Goal: Find specific page/section: Find specific page/section

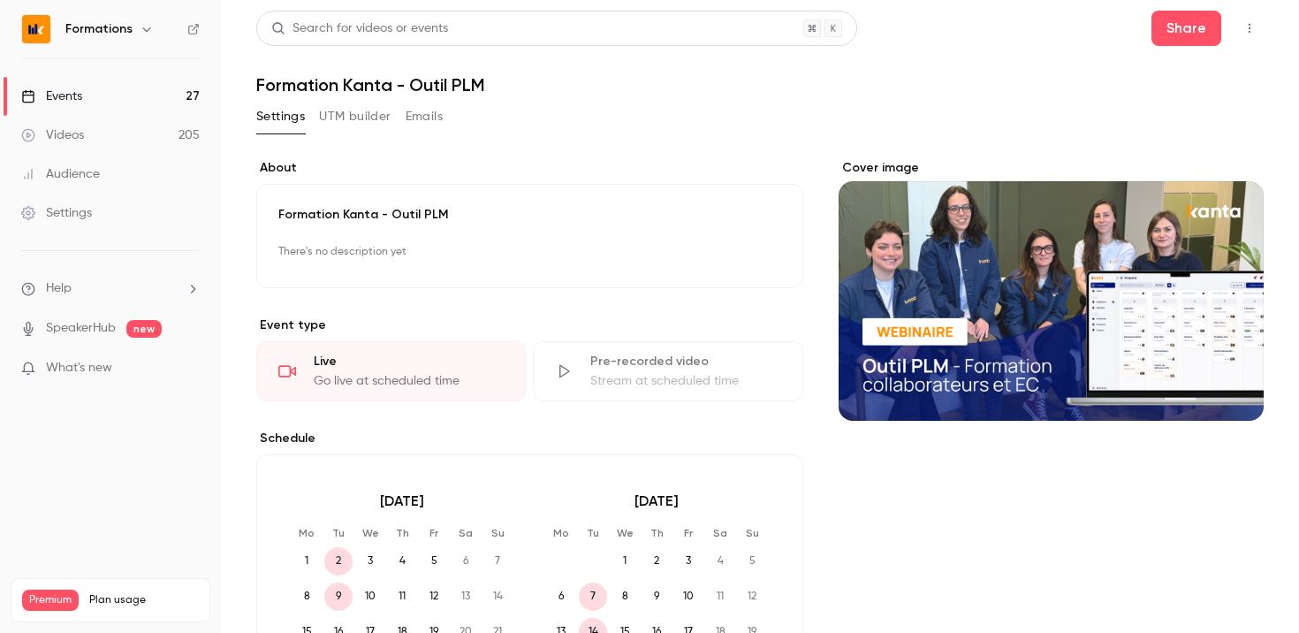
click at [118, 89] on link "Events 27" at bounding box center [110, 96] width 221 height 39
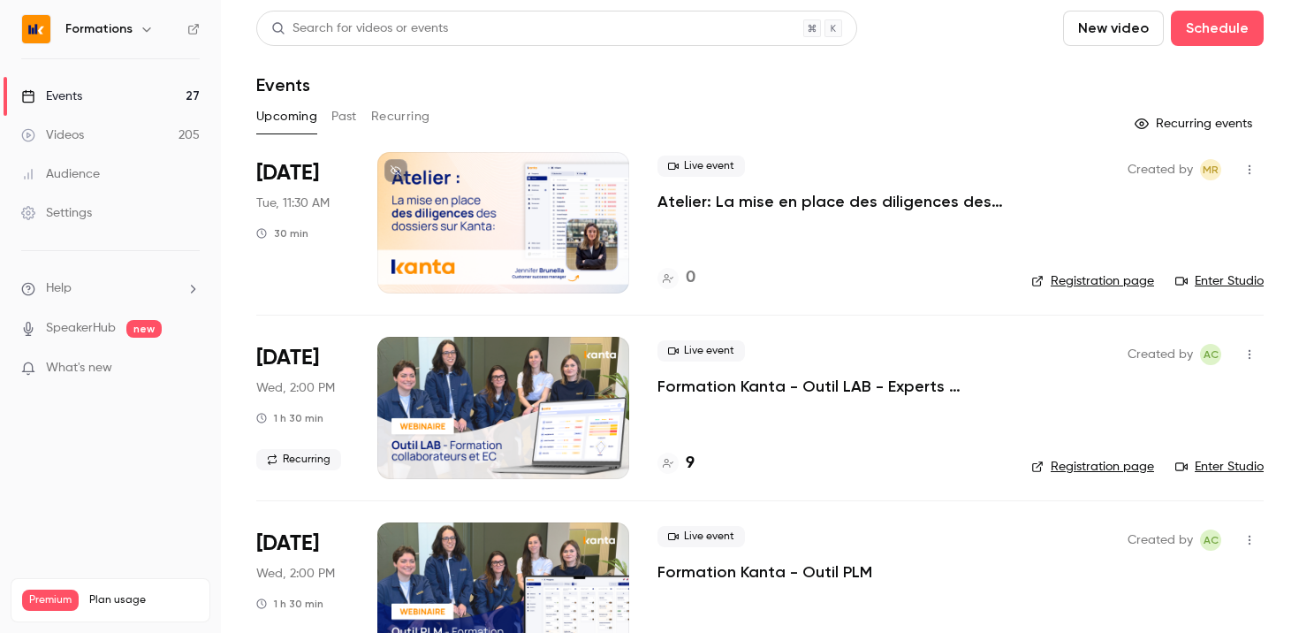
click at [393, 120] on button "Recurring" at bounding box center [400, 117] width 59 height 28
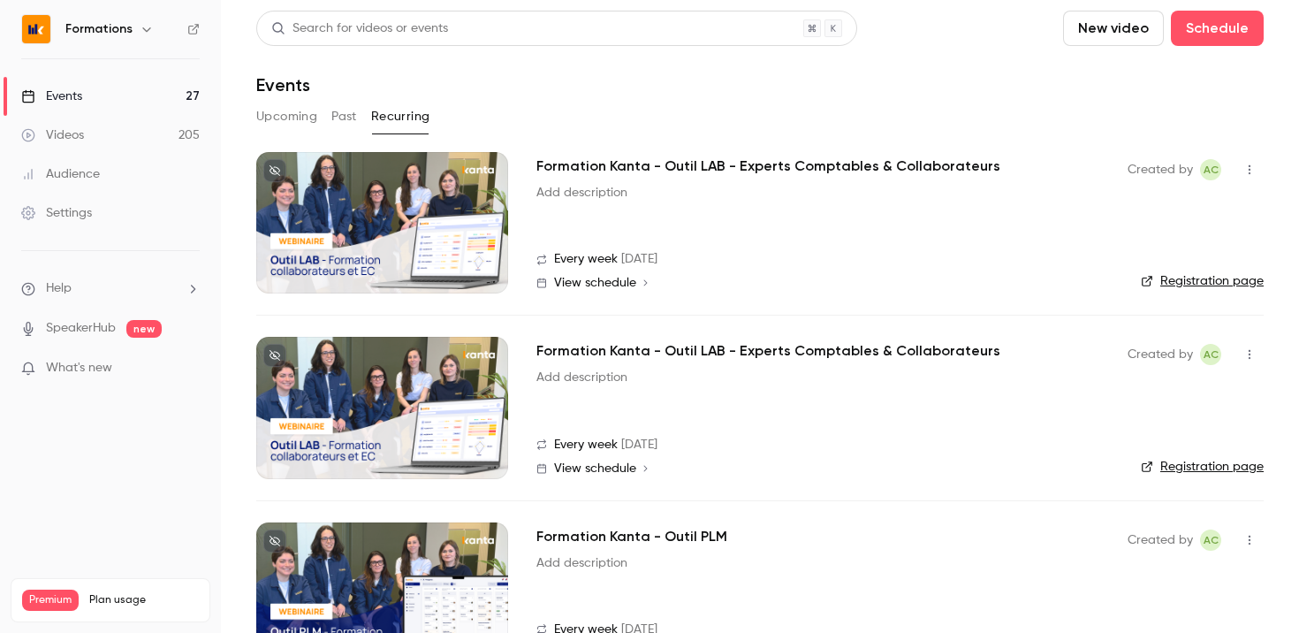
scroll to position [63, 0]
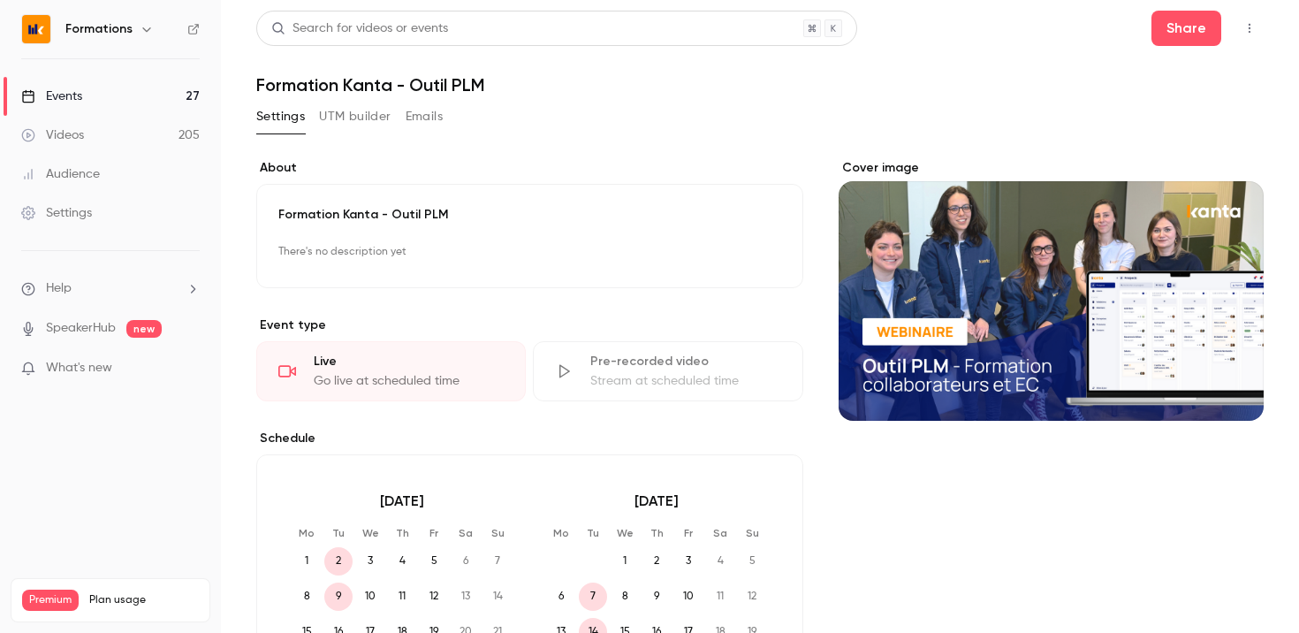
click at [438, 111] on button "Emails" at bounding box center [424, 117] width 37 height 28
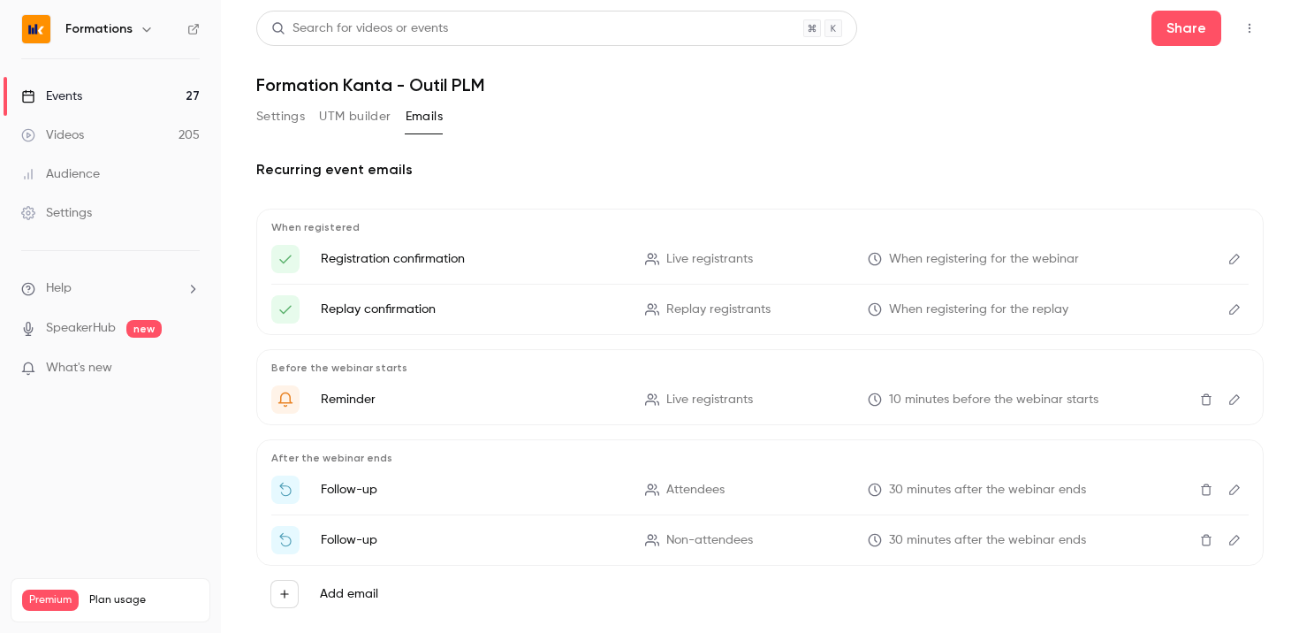
click at [289, 108] on button "Settings" at bounding box center [280, 117] width 49 height 28
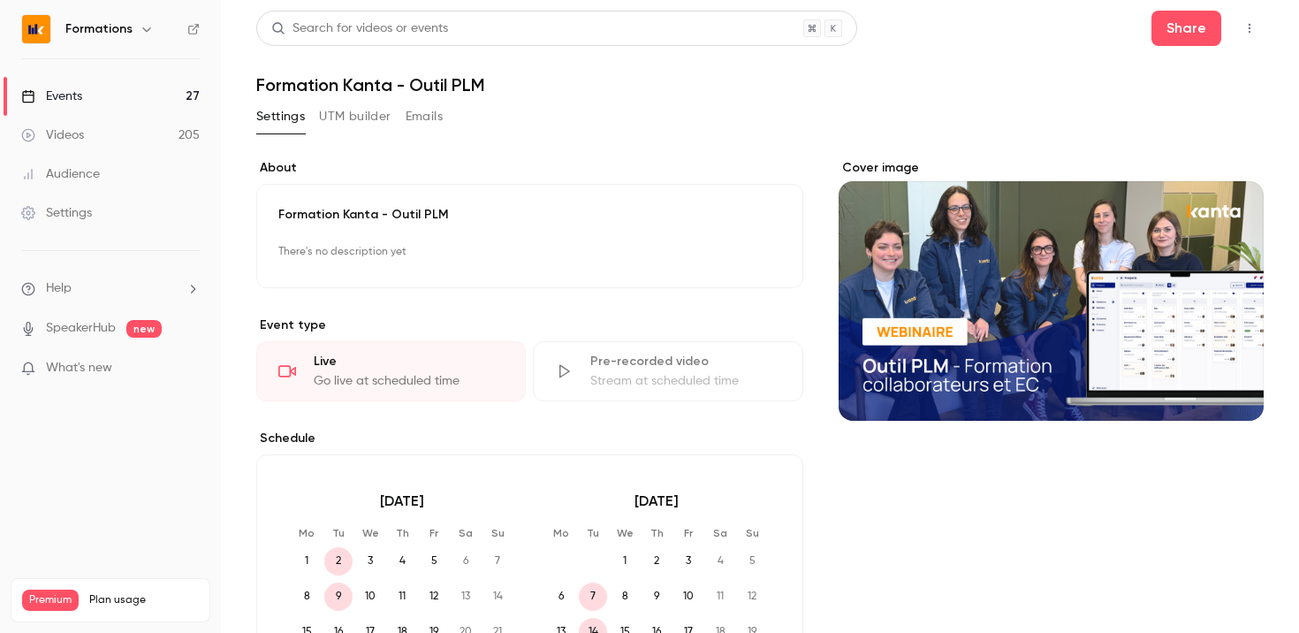
click at [170, 90] on link "Events 27" at bounding box center [110, 96] width 221 height 39
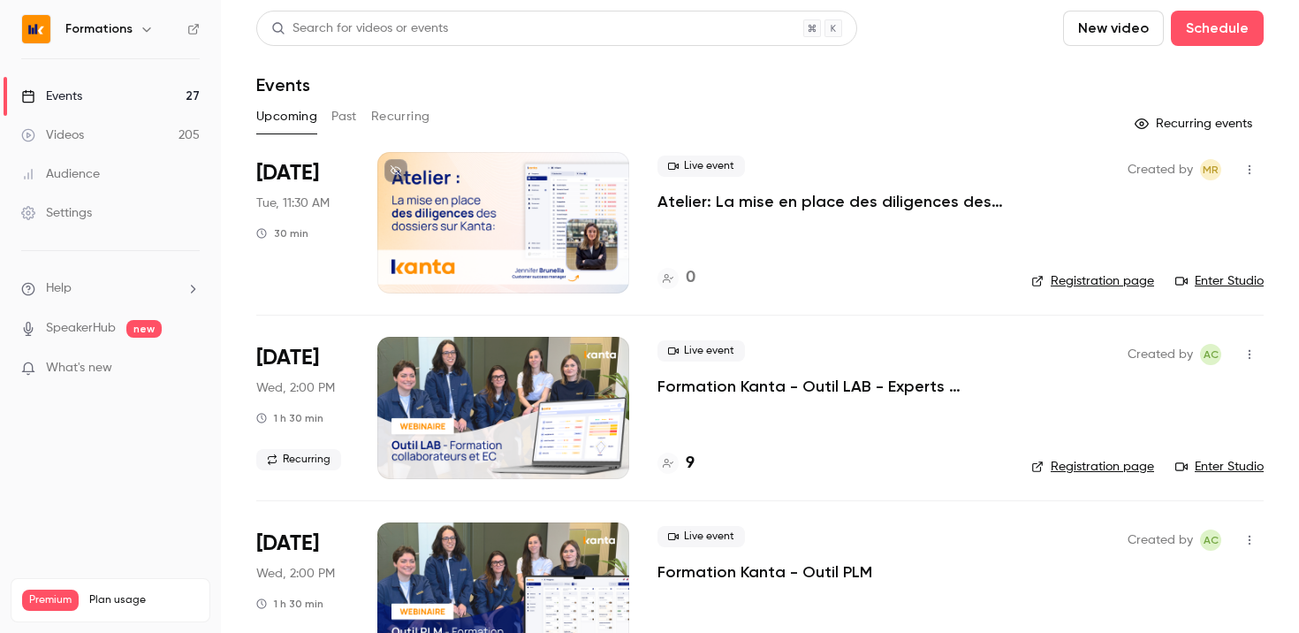
click at [398, 112] on button "Recurring" at bounding box center [400, 117] width 59 height 28
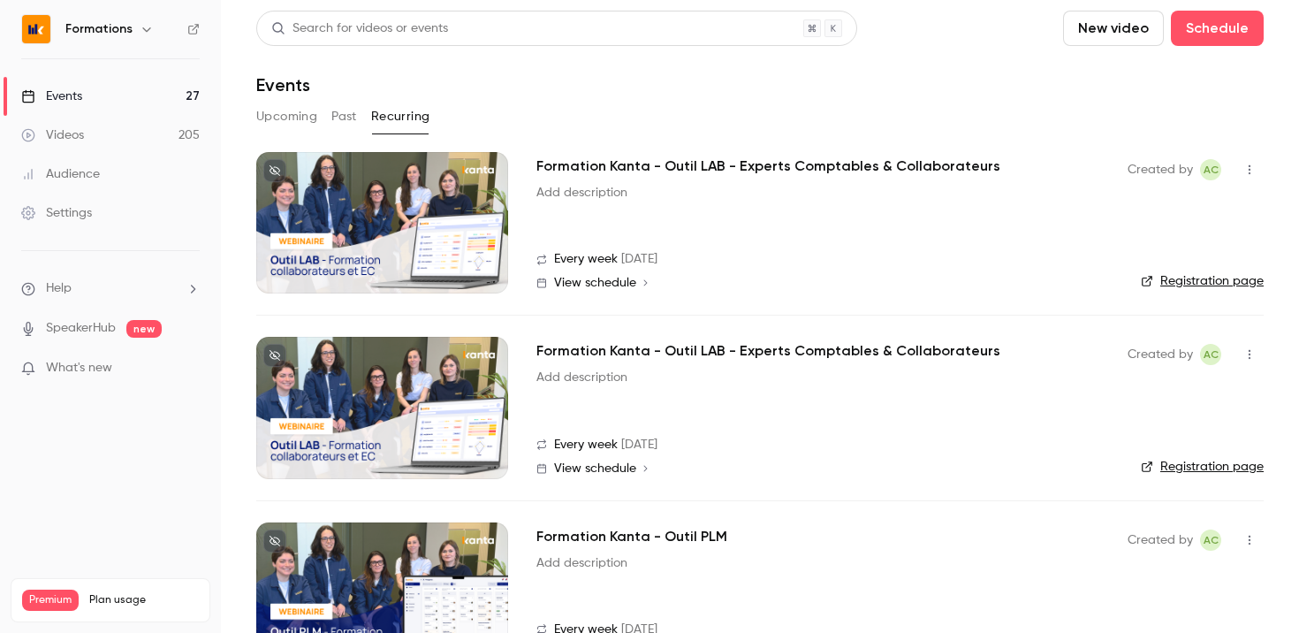
scroll to position [63, 0]
